Goal: Task Accomplishment & Management: Use online tool/utility

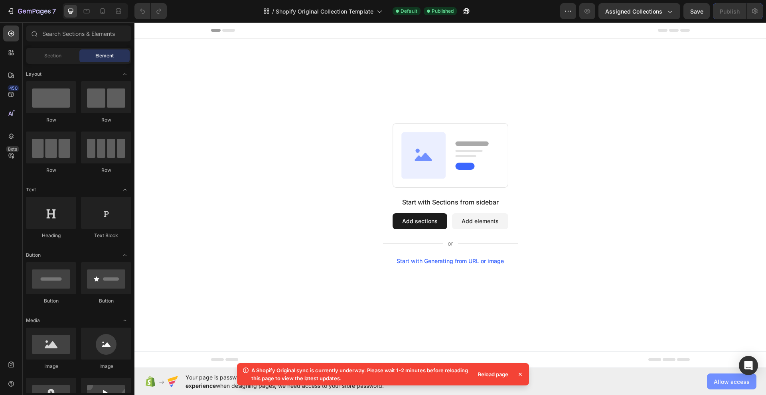
click at [721, 381] on span "Allow access" at bounding box center [732, 382] width 36 height 8
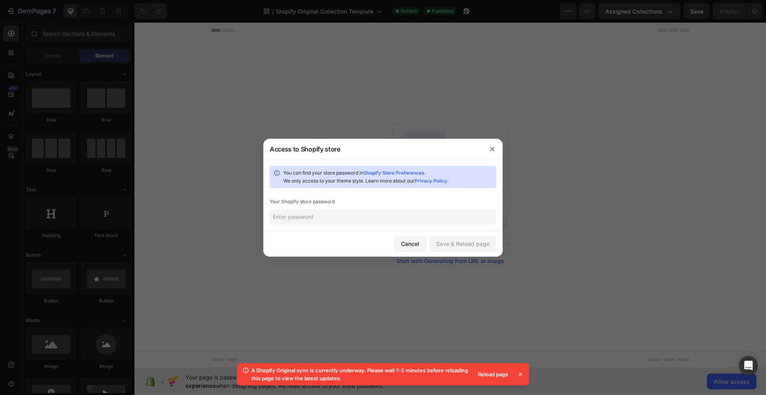
click at [324, 219] on input "text" at bounding box center [383, 217] width 227 height 16
click at [320, 219] on input "text" at bounding box center [383, 217] width 227 height 16
paste input "peuwho"
type input "peuwho"
click at [453, 240] on div "Save & Reload page" at bounding box center [462, 244] width 53 height 8
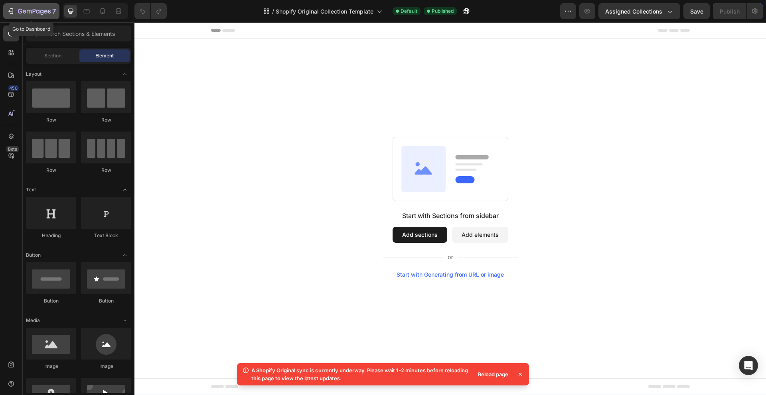
click at [40, 10] on icon "button" at bounding box center [34, 11] width 33 height 7
